Goal: Information Seeking & Learning: Check status

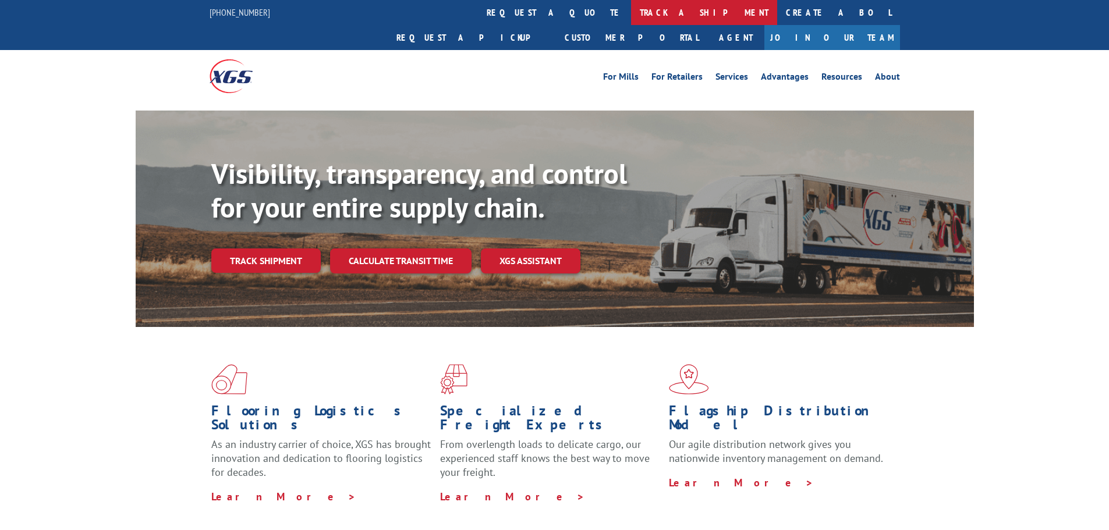
click at [631, 10] on link "track a shipment" at bounding box center [704, 12] width 146 height 25
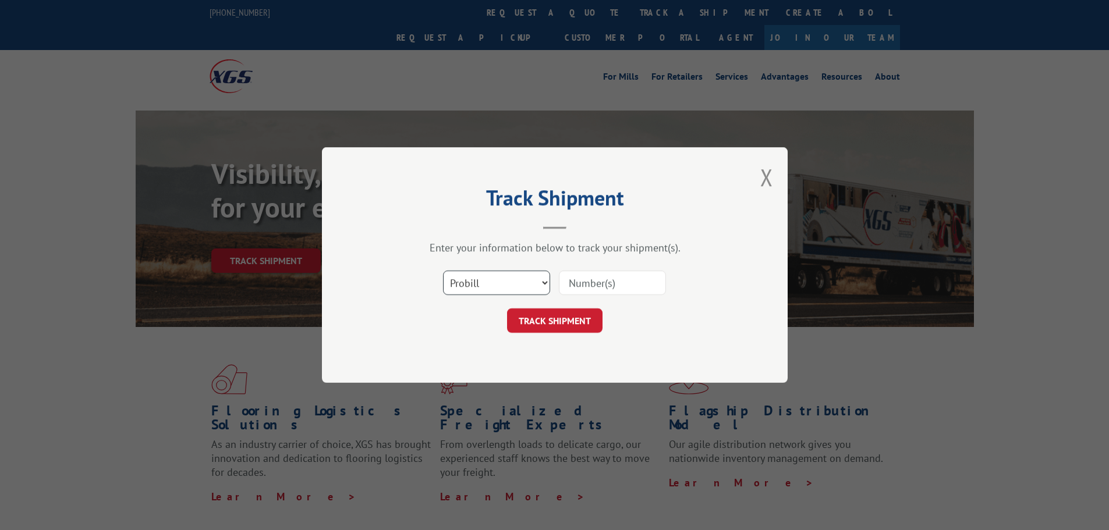
click at [511, 278] on select "Select category... Probill BOL PO" at bounding box center [496, 283] width 107 height 24
select select "bol"
click at [443, 271] on select "Select category... Probill BOL PO" at bounding box center [496, 283] width 107 height 24
click at [617, 283] on input at bounding box center [612, 283] width 107 height 24
paste input "481452289194"
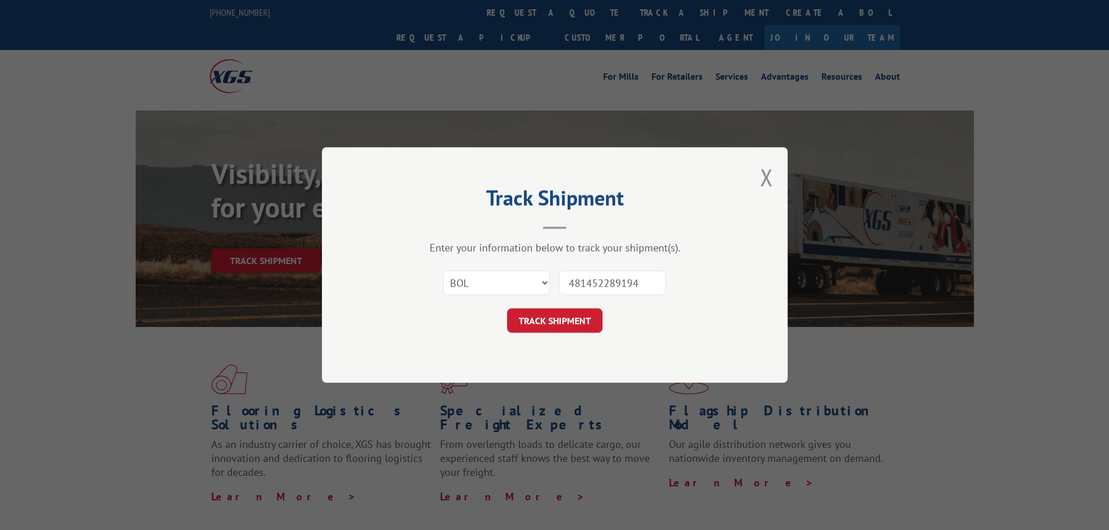
type input "481452289194"
click at [535, 337] on div "Track Shipment Enter your information below to track your shipment(s). Select c…" at bounding box center [555, 265] width 466 height 236
click at [533, 319] on button "TRACK SHIPMENT" at bounding box center [554, 321] width 95 height 24
